Goal: Communication & Community: Ask a question

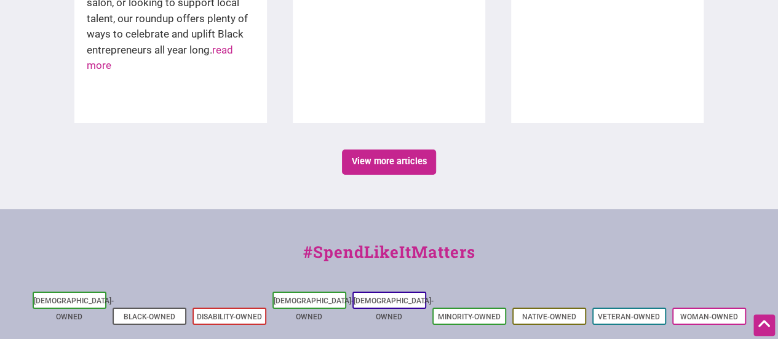
scroll to position [2436, 0]
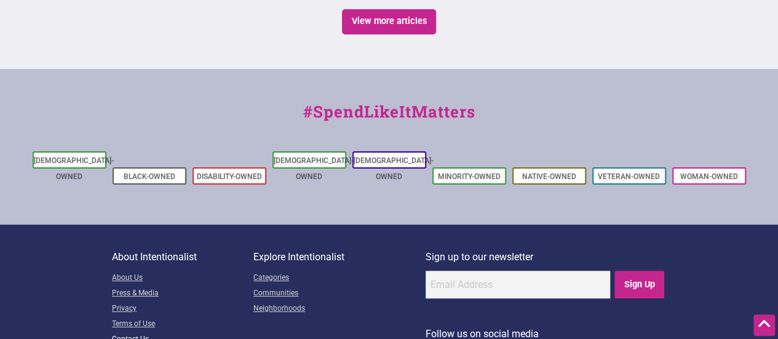
click at [134, 332] on link "Contact Us" at bounding box center [183, 339] width 142 height 15
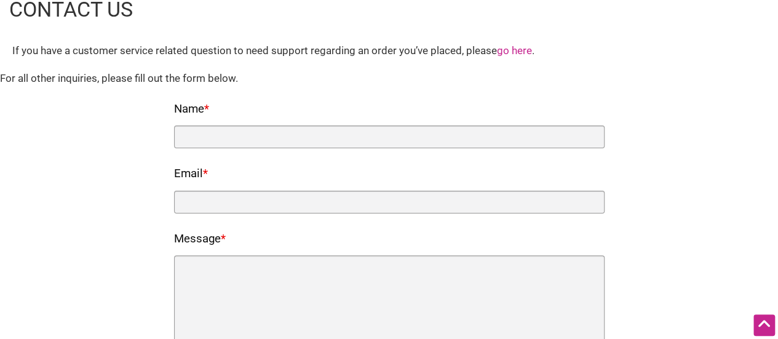
scroll to position [7, 0]
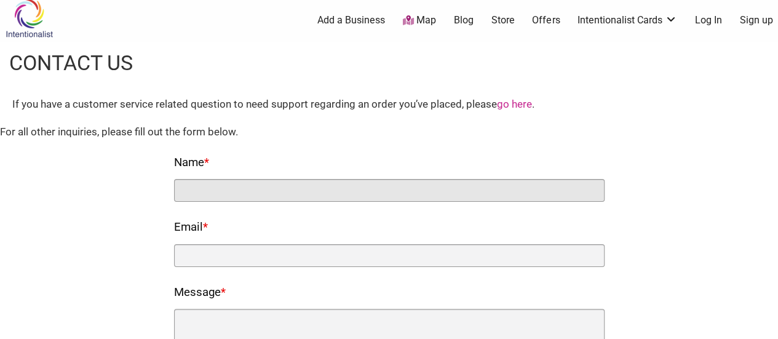
click at [304, 185] on input "Name *" at bounding box center [389, 190] width 431 height 23
type input "Jee Hye Kang"
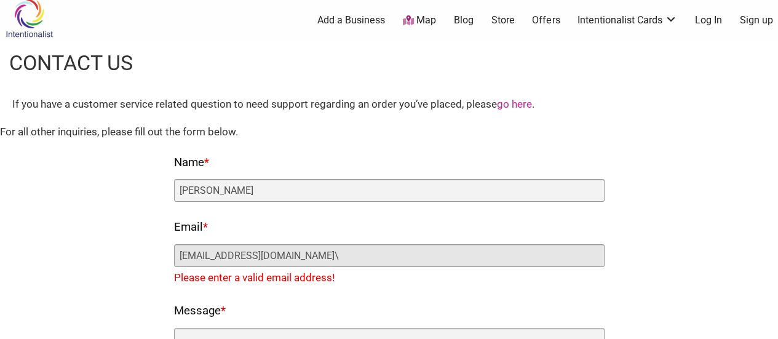
type input "jeehyek@ballardfoodbank.org"
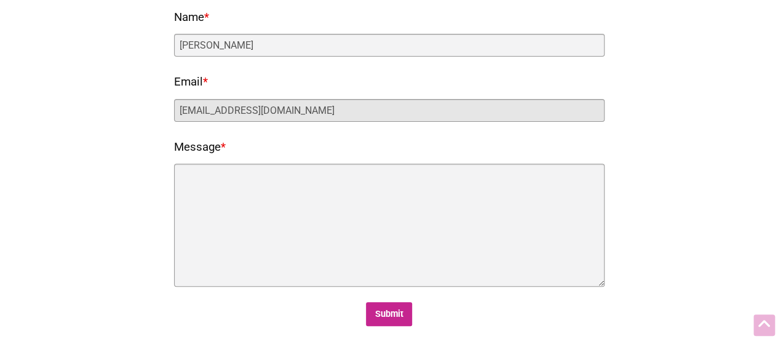
scroll to position [153, 0]
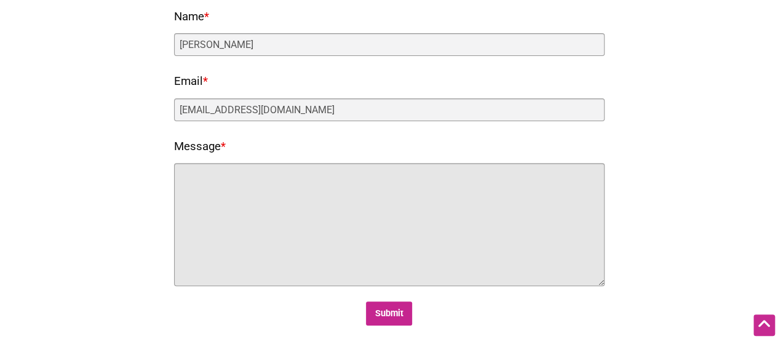
click at [266, 202] on textarea "Message *" at bounding box center [389, 224] width 431 height 123
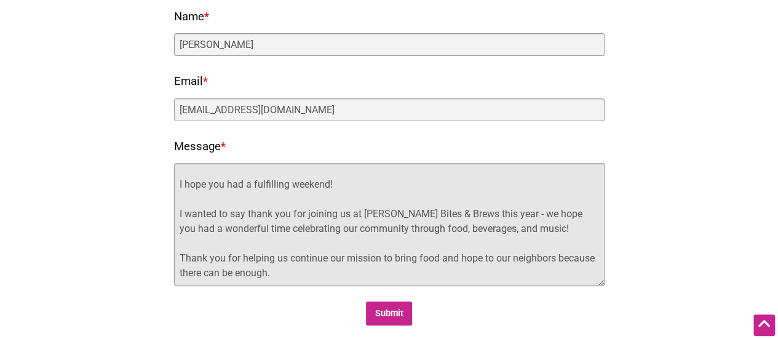
scroll to position [44, 0]
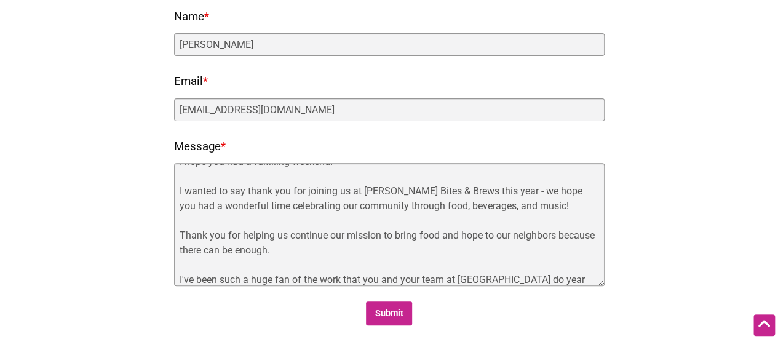
click at [506, 286] on nf-rows-wrap "Name * Jee Hye Kang Email * jeehyek@ballardfoodbank.org Message * Hi Laura, I h…" at bounding box center [389, 166] width 431 height 319
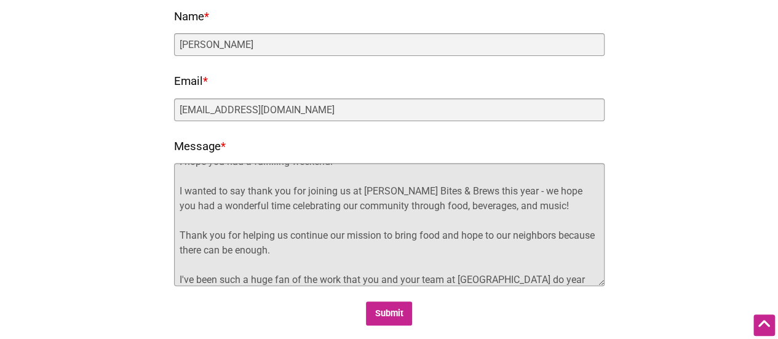
click at [498, 281] on textarea "Hi Laura, I hope you had a fulfilling weekend! I wanted to say thank you for jo…" at bounding box center [389, 224] width 431 height 123
drag, startPoint x: 498, startPoint y: 281, endPoint x: 458, endPoint y: 258, distance: 46.6
click at [458, 258] on textarea "Hi Laura, I hope you had a fulfilling weekend! I wanted to say thank you for jo…" at bounding box center [389, 224] width 431 height 123
click at [565, 275] on textarea "Hi Laura, I hope you had a fulfilling weekend! I wanted to say thank you for jo…" at bounding box center [389, 224] width 431 height 123
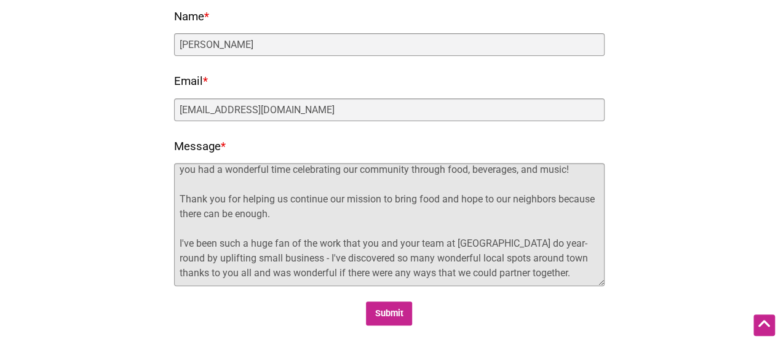
scroll to position [109, 0]
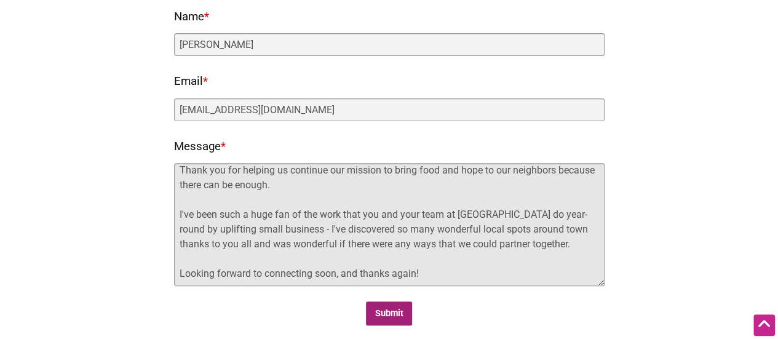
type textarea "Hi Laura, I hope you had a fulfilling weekend! I wanted to say thank you for jo…"
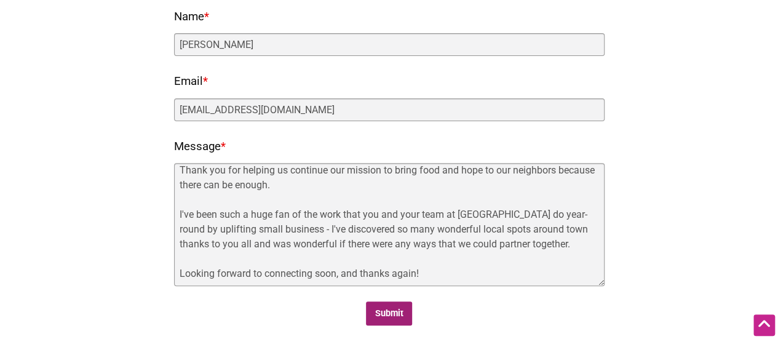
click at [393, 312] on input "Submit" at bounding box center [389, 314] width 46 height 24
